Goal: Navigation & Orientation: Find specific page/section

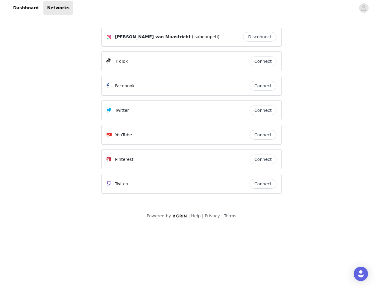
click at [191, 113] on div "Twitter" at bounding box center [177, 110] width 143 height 7
click at [191, 8] on div at bounding box center [214, 7] width 282 height 13
click at [363, 8] on icon "avatar" at bounding box center [363, 8] width 6 height 10
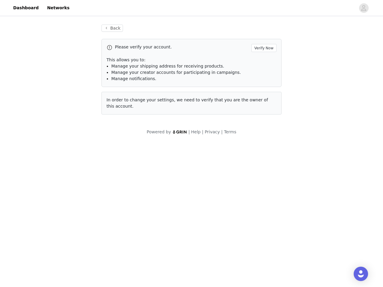
click at [261, 37] on div "Back Please verify your account. Verify Now This allows you to: Manage your shi…" at bounding box center [191, 69] width 194 height 104
click at [263, 61] on p "This allows you to:" at bounding box center [191, 60] width 170 height 6
click at [263, 86] on div "Please verify your account. Verify Now This allows you to: Manage your shipping…" at bounding box center [191, 63] width 180 height 48
click at [263, 110] on div "Back Please verify your account. Verify Now This allows you to: Manage your shi…" at bounding box center [191, 69] width 194 height 104
click at [263, 135] on div "Powered by | Help | Privacy | Terms" at bounding box center [191, 135] width 383 height 13
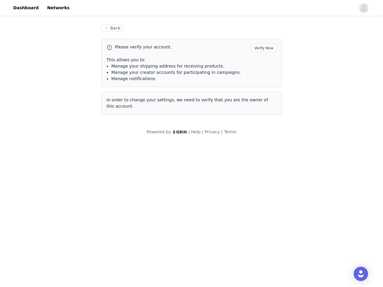
click at [263, 159] on body "Dashboard Networks Back Please verify your account. Verify Now This allows you …" at bounding box center [191, 143] width 383 height 287
